Goal: Find specific page/section: Find specific page/section

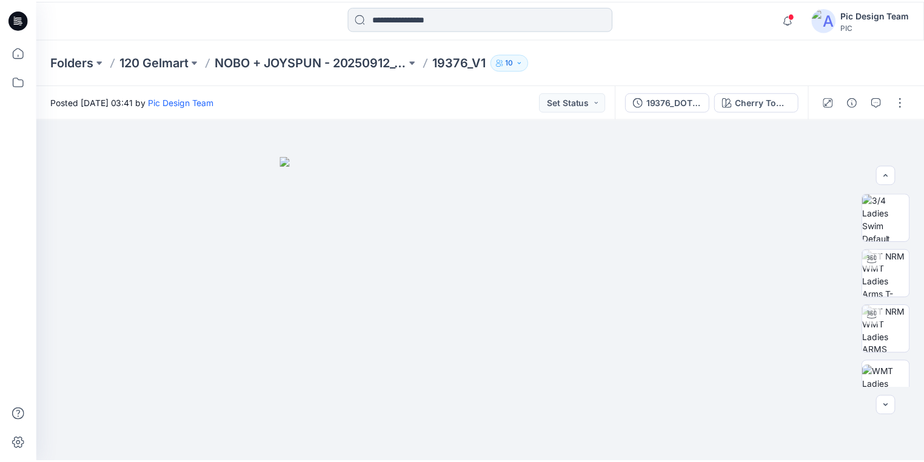
scroll to position [300, 0]
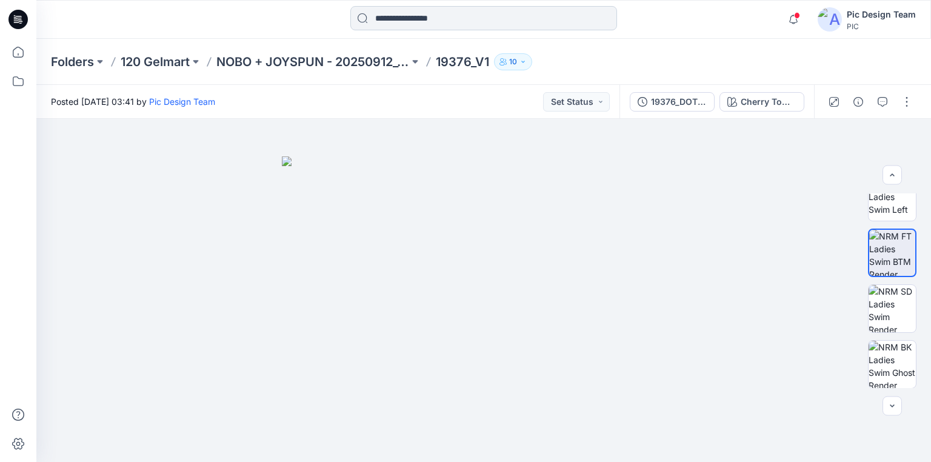
click at [415, 16] on input at bounding box center [483, 18] width 267 height 24
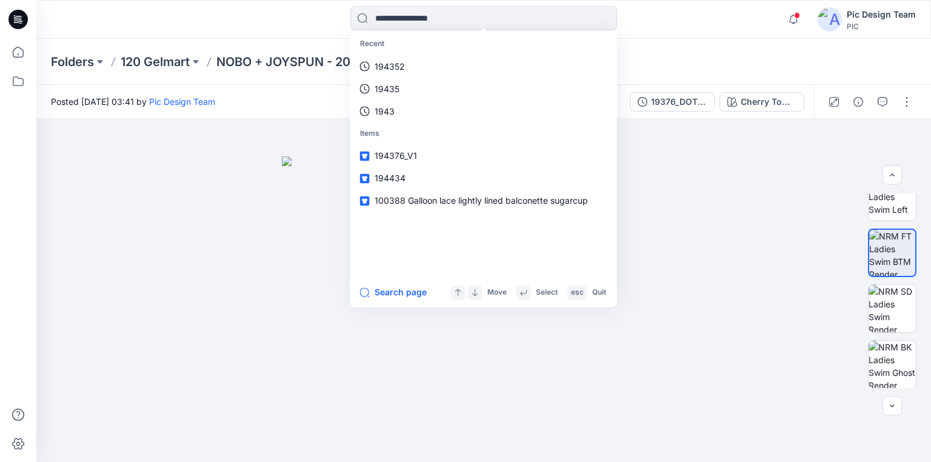
drag, startPoint x: 20, startPoint y: 24, endPoint x: 35, endPoint y: 19, distance: 15.3
click at [20, 24] on icon at bounding box center [17, 19] width 19 height 19
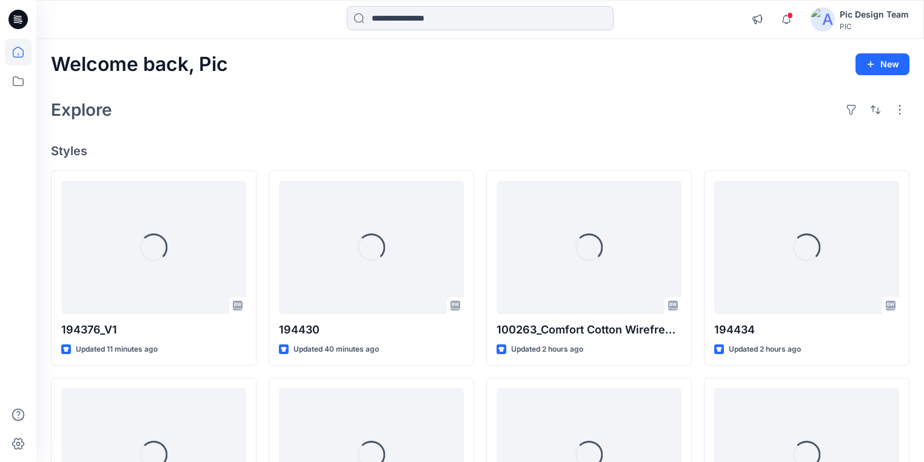
click at [427, 19] on input at bounding box center [480, 18] width 267 height 24
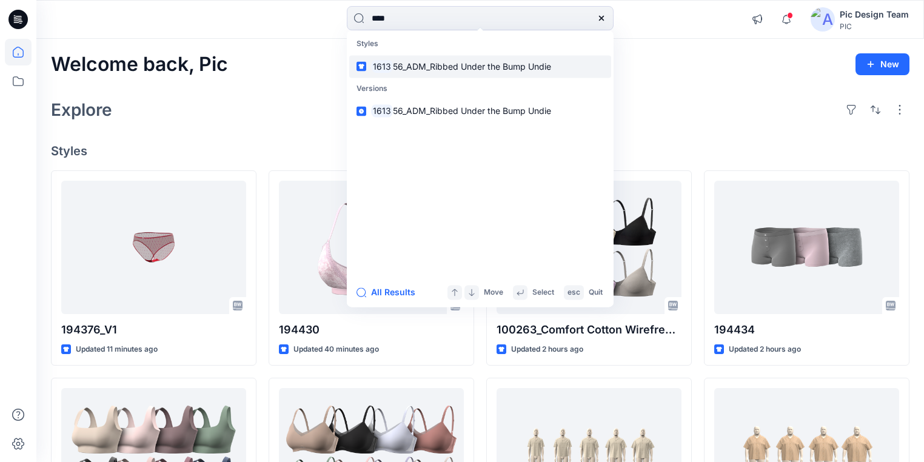
type input "****"
click at [424, 70] on span "56_ADM_Ribbed Under the Bump Undie" at bounding box center [472, 66] width 158 height 10
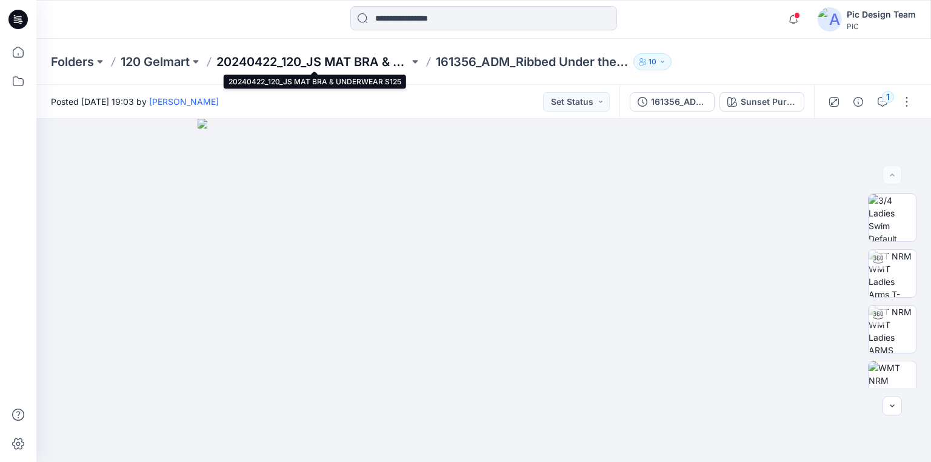
click at [264, 64] on p "20240422_120_JS MAT BRA & UNDERWEAR S125" at bounding box center [312, 61] width 193 height 17
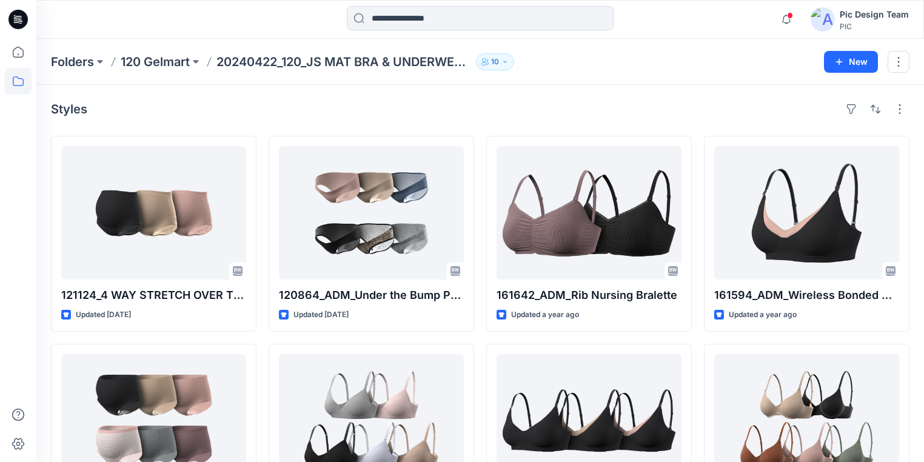
click at [20, 22] on icon at bounding box center [17, 19] width 19 height 19
